Goal: Information Seeking & Learning: Learn about a topic

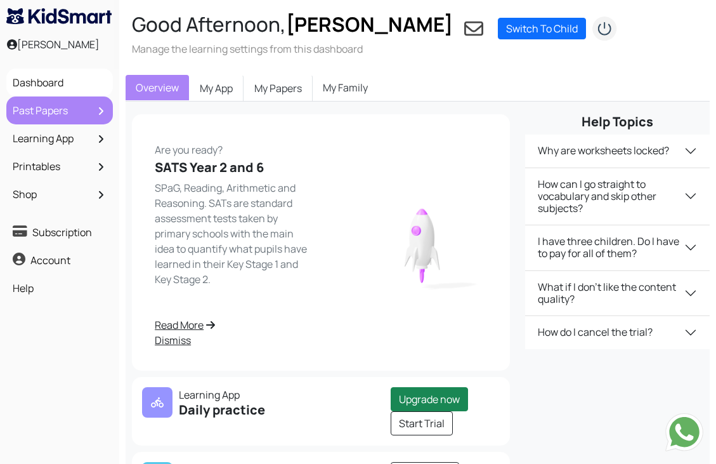
click at [65, 119] on link "Past Papers" at bounding box center [60, 111] width 100 height 22
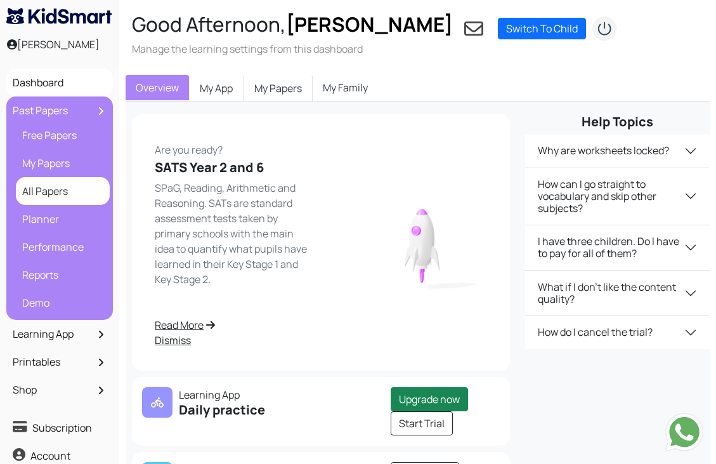
click at [56, 183] on link "All Papers" at bounding box center [63, 191] width 88 height 22
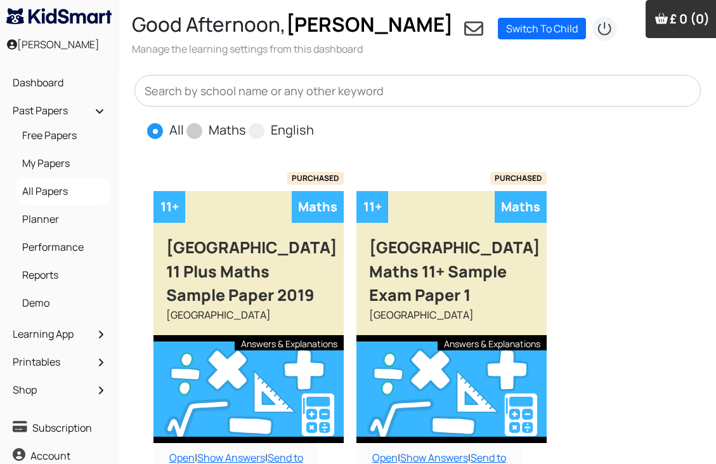
click at [199, 122] on span "Maths" at bounding box center [218, 129] width 62 height 19
click at [192, 131] on span at bounding box center [195, 131] width 16 height 16
click at [246, 129] on input "Maths" at bounding box center [250, 125] width 8 height 8
radio input "true"
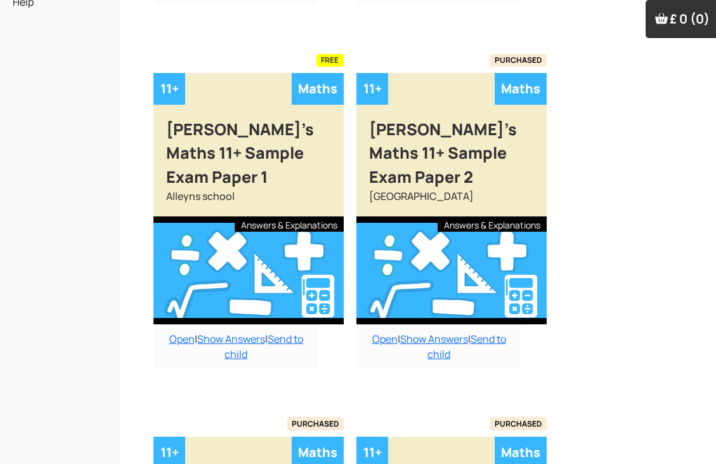
scroll to position [508, 0]
